Goal: Task Accomplishment & Management: Use online tool/utility

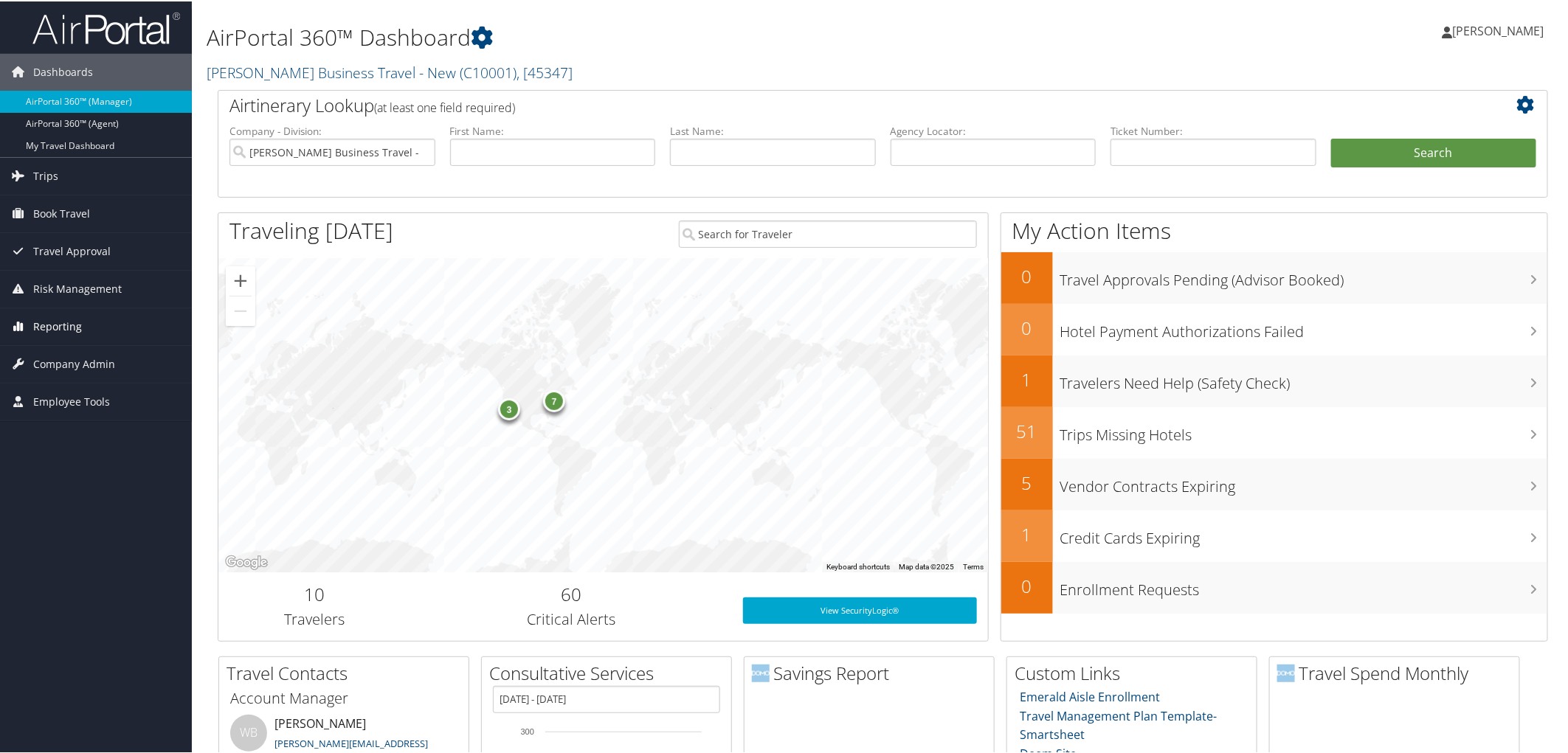
click at [81, 320] on link "Reporting" at bounding box center [96, 325] width 192 height 37
click at [131, 424] on link "Virtual Pay Lookup" at bounding box center [96, 422] width 192 height 23
click at [113, 327] on link "Reporting" at bounding box center [96, 325] width 192 height 37
click at [113, 427] on link "Virtual Pay Lookup" at bounding box center [96, 422] width 192 height 23
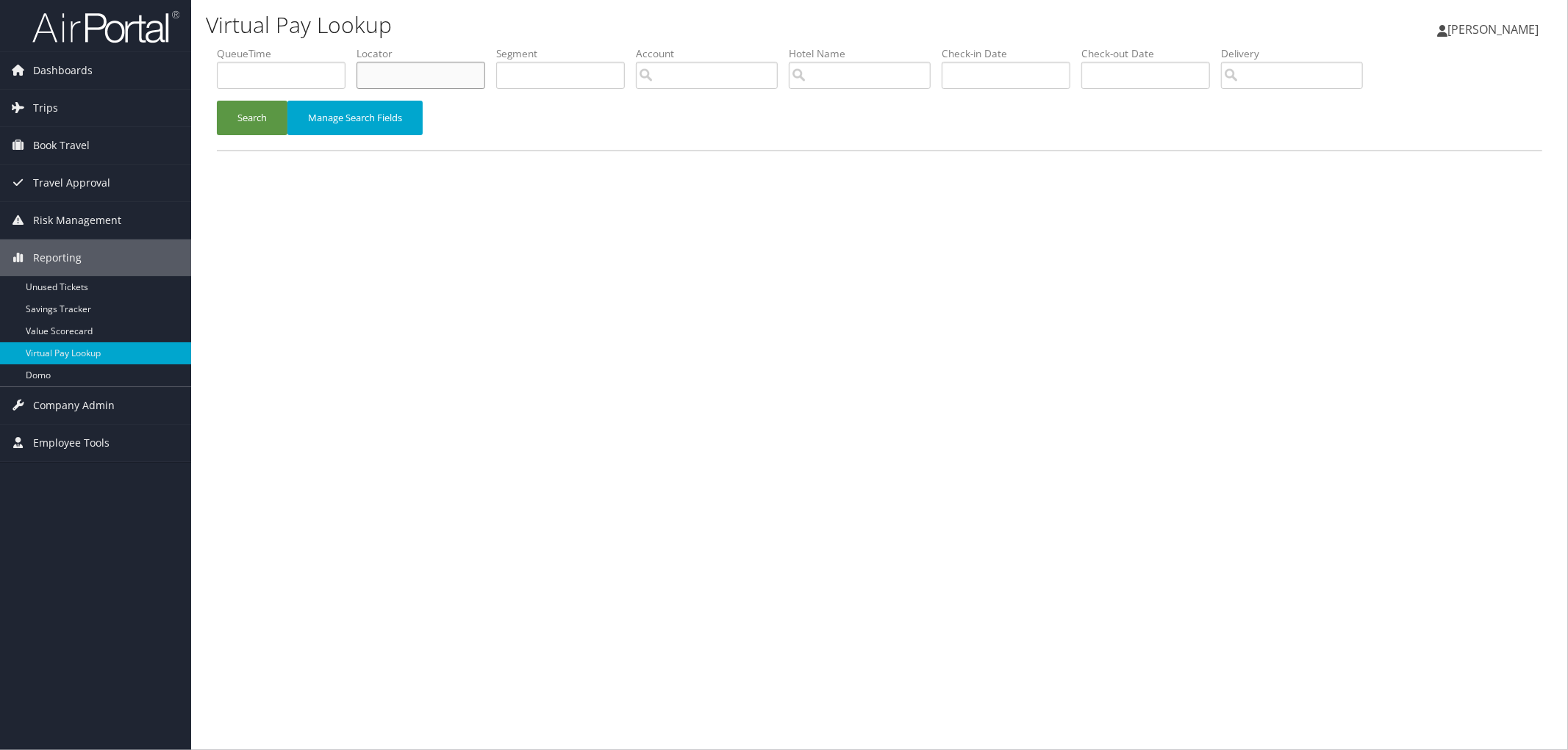
click at [400, 75] on input "text" at bounding box center [420, 75] width 129 height 27
